Goal: Complete application form

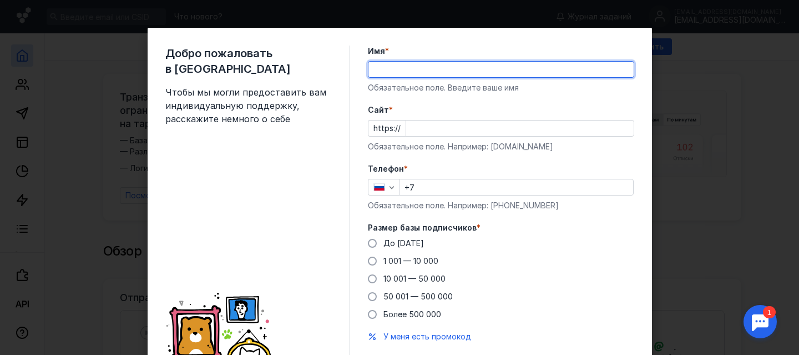
type input "[PERSON_NAME]"
click at [422, 128] on input "Cайт *" at bounding box center [520, 128] width 228 height 16
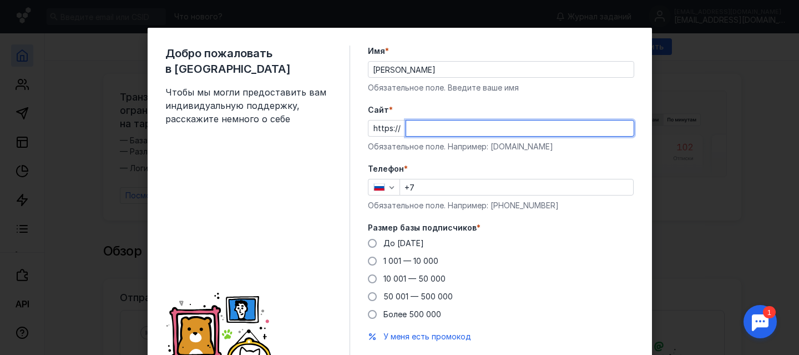
paste input "[DOMAIN_NAME][URL]"
type input "[DOMAIN_NAME][URL]"
click at [434, 184] on input "+7" at bounding box center [516, 187] width 233 height 16
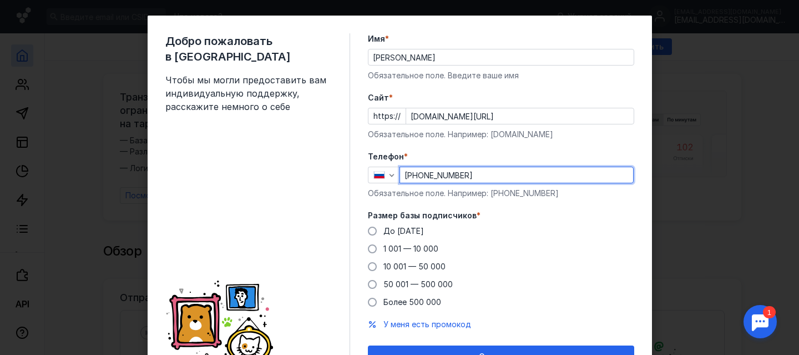
scroll to position [16, 0]
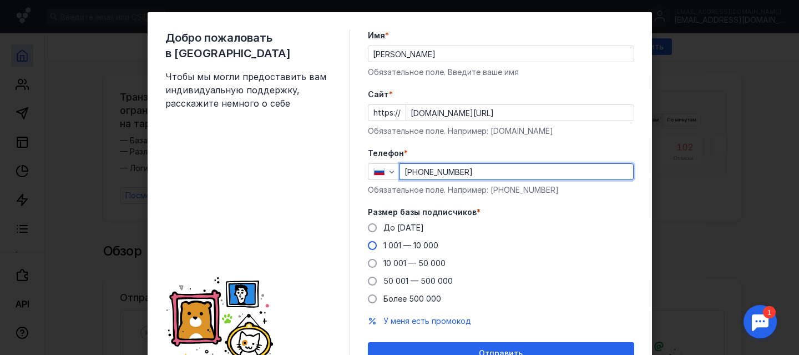
type input "[PHONE_NUMBER]"
click at [415, 246] on span "1 001 — 10 000" at bounding box center [411, 244] width 55 height 9
click at [0, 0] on input "1 001 — 10 000" at bounding box center [0, 0] width 0 height 0
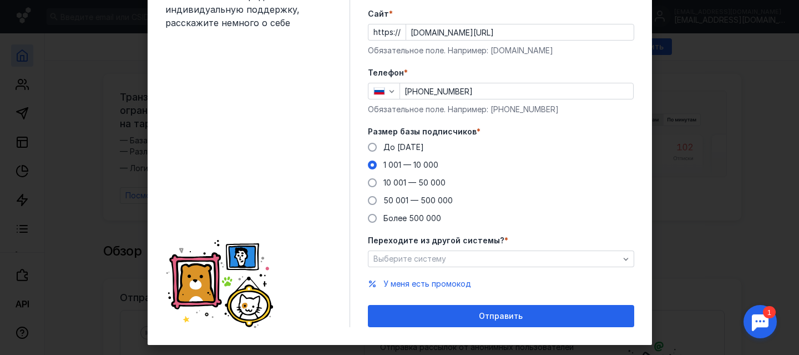
scroll to position [114, 0]
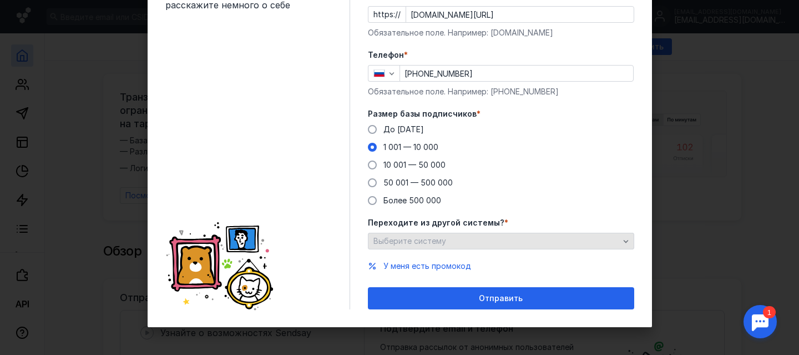
click at [421, 239] on span "Выберите систему" at bounding box center [410, 240] width 73 height 9
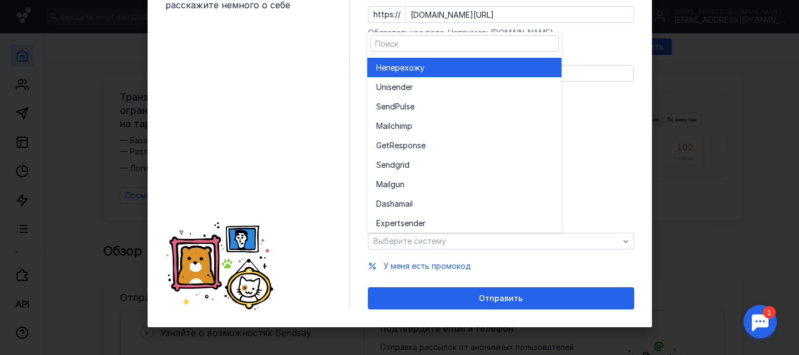
click at [407, 63] on span "перехожу" at bounding box center [405, 67] width 38 height 11
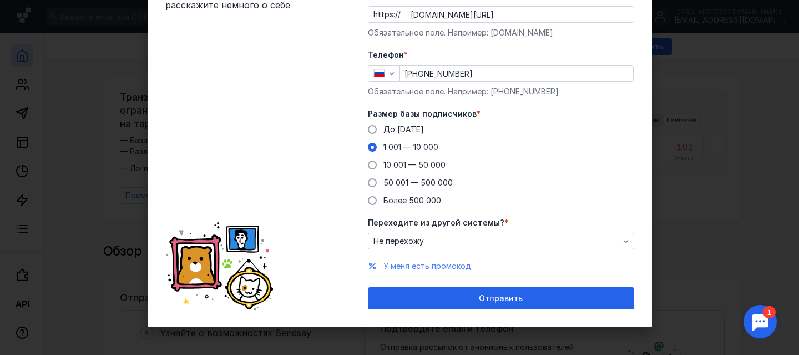
click at [458, 264] on span "У меня есть промокод" at bounding box center [428, 265] width 88 height 9
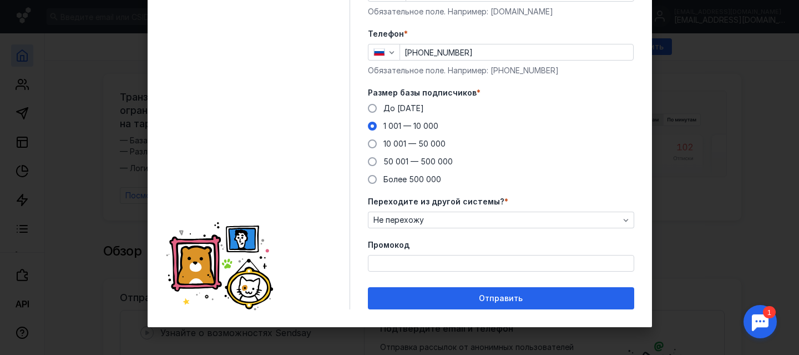
click at [458, 264] on input "Промокод" at bounding box center [501, 263] width 265 height 16
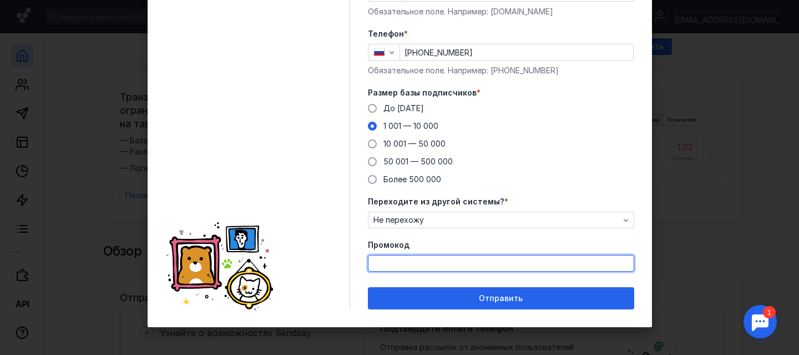
paste input "AGENT20"
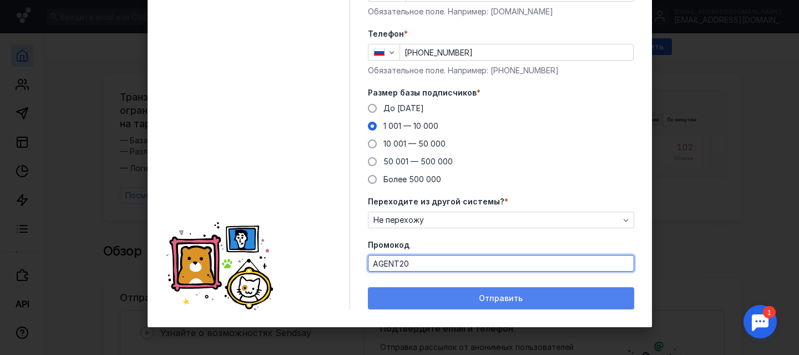
type input "AGENT20"
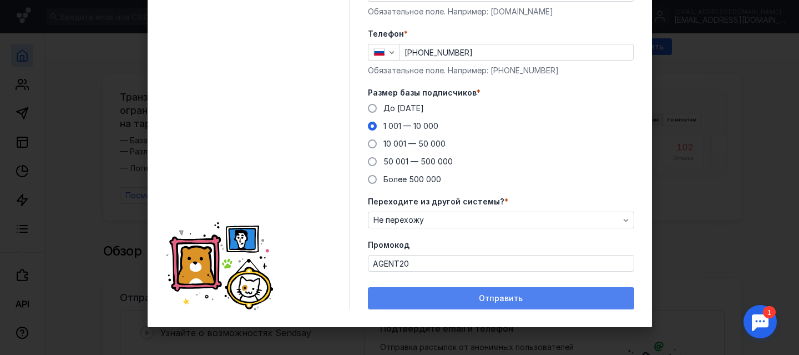
click at [464, 299] on div "Отправить" at bounding box center [501, 298] width 255 height 9
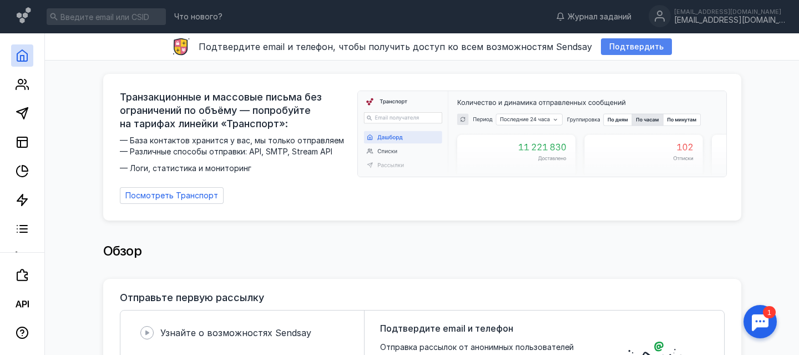
click at [616, 48] on span "Подтвердить" at bounding box center [637, 46] width 54 height 9
